Goal: Learn about a topic

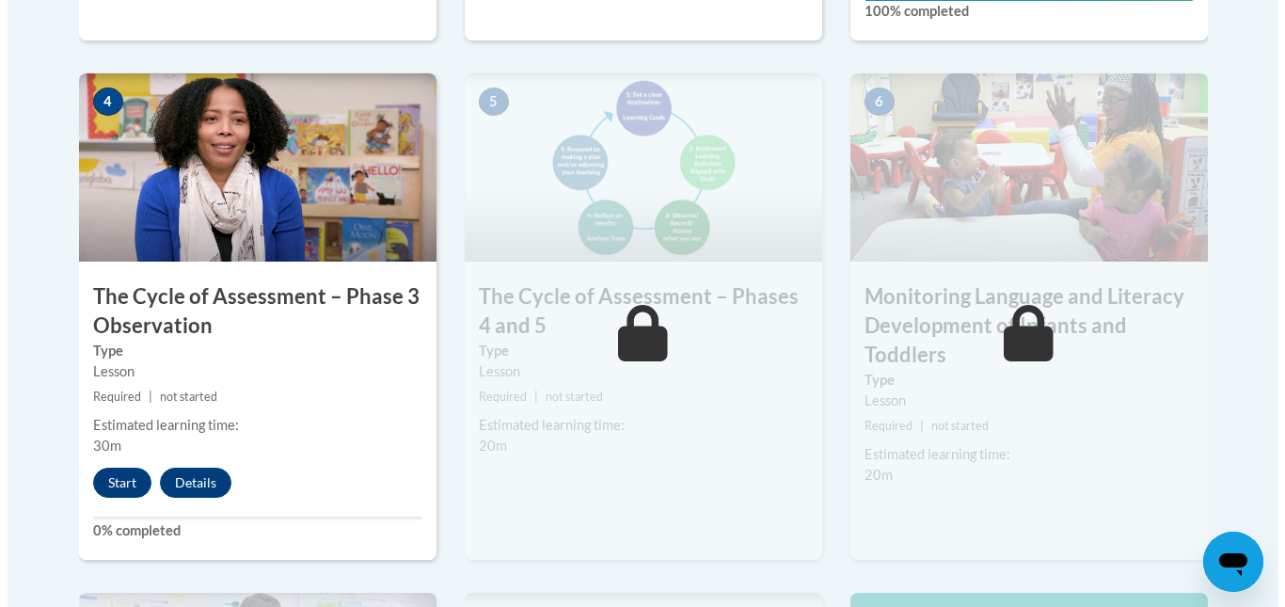
scroll to position [1203, 0]
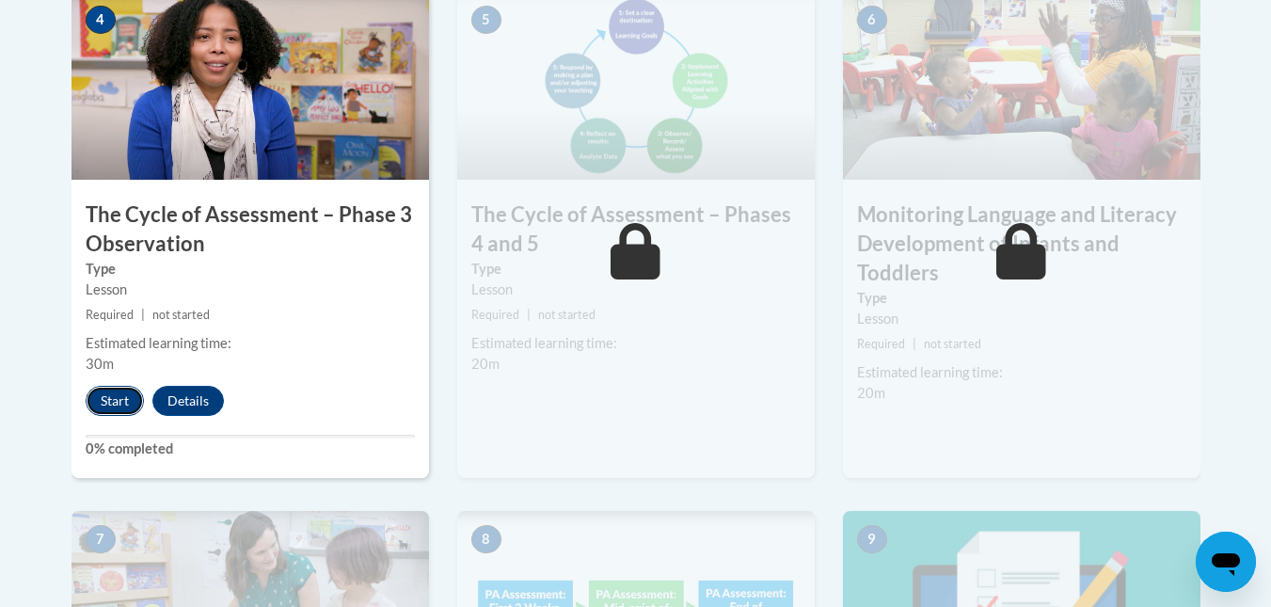
click at [110, 403] on button "Start" at bounding box center [115, 401] width 58 height 30
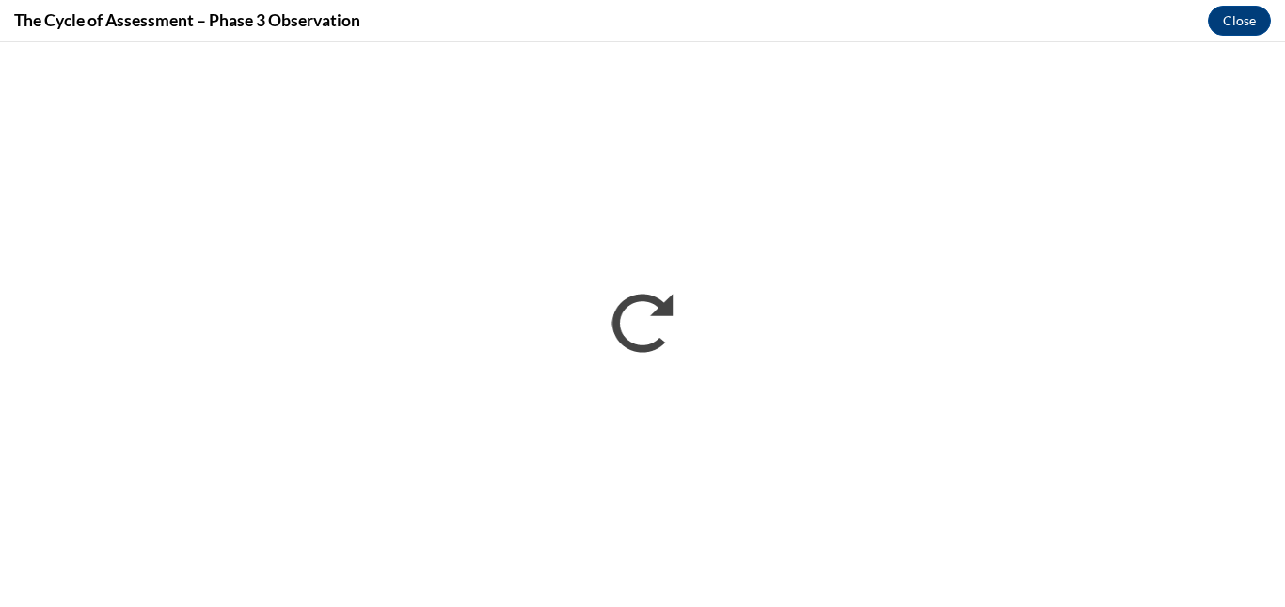
scroll to position [0, 0]
